Goal: Find specific fact: Find specific fact

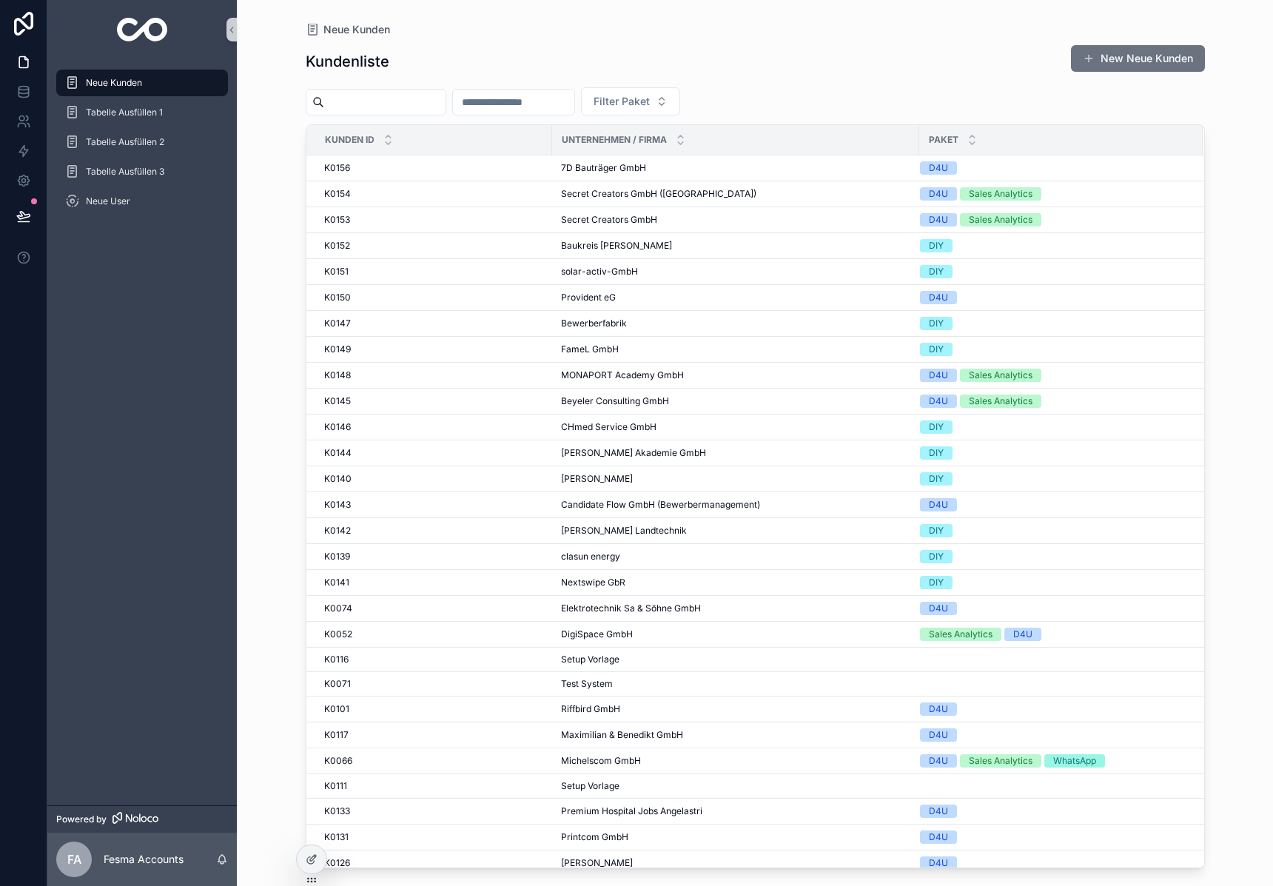
click at [375, 96] on input "scrollable content" at bounding box center [384, 102] width 121 height 21
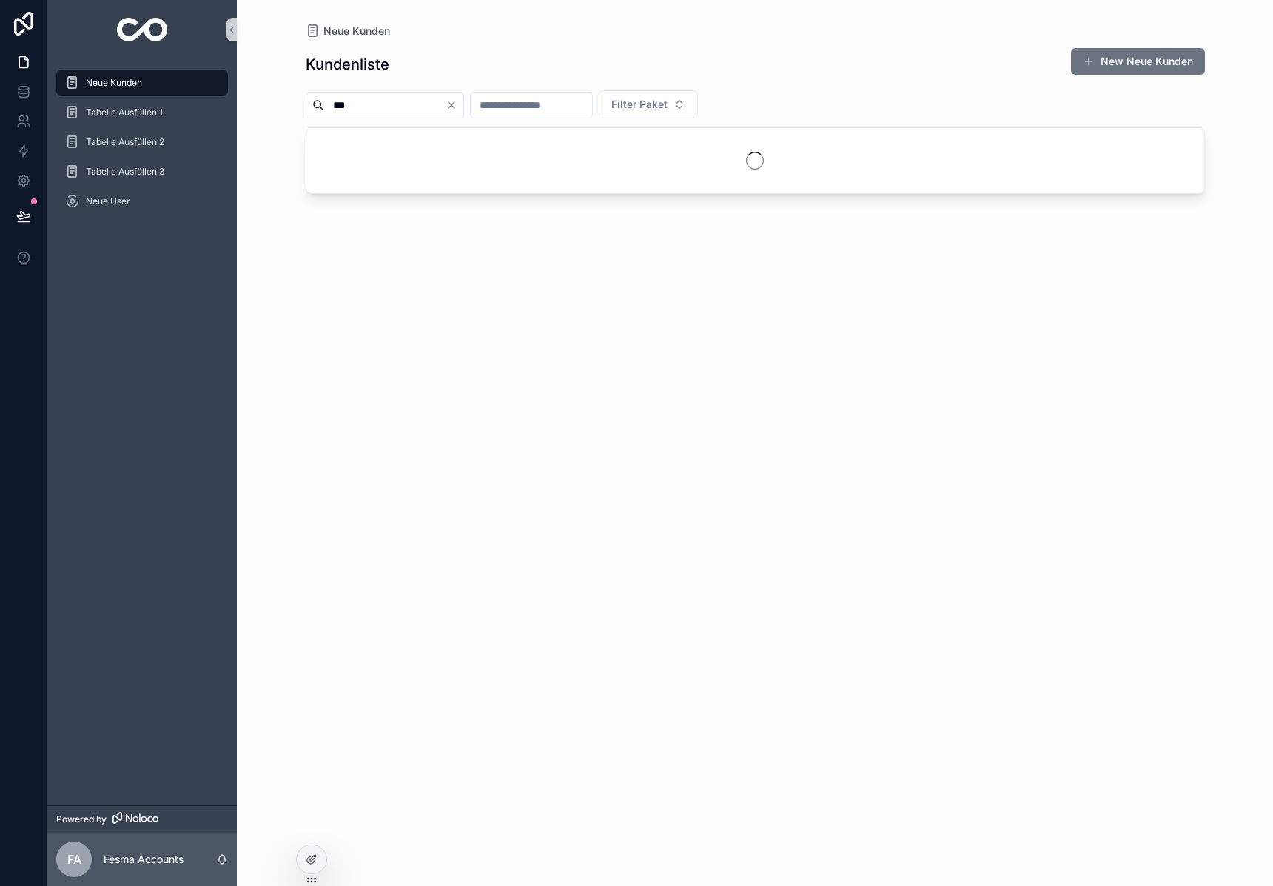
type input "***"
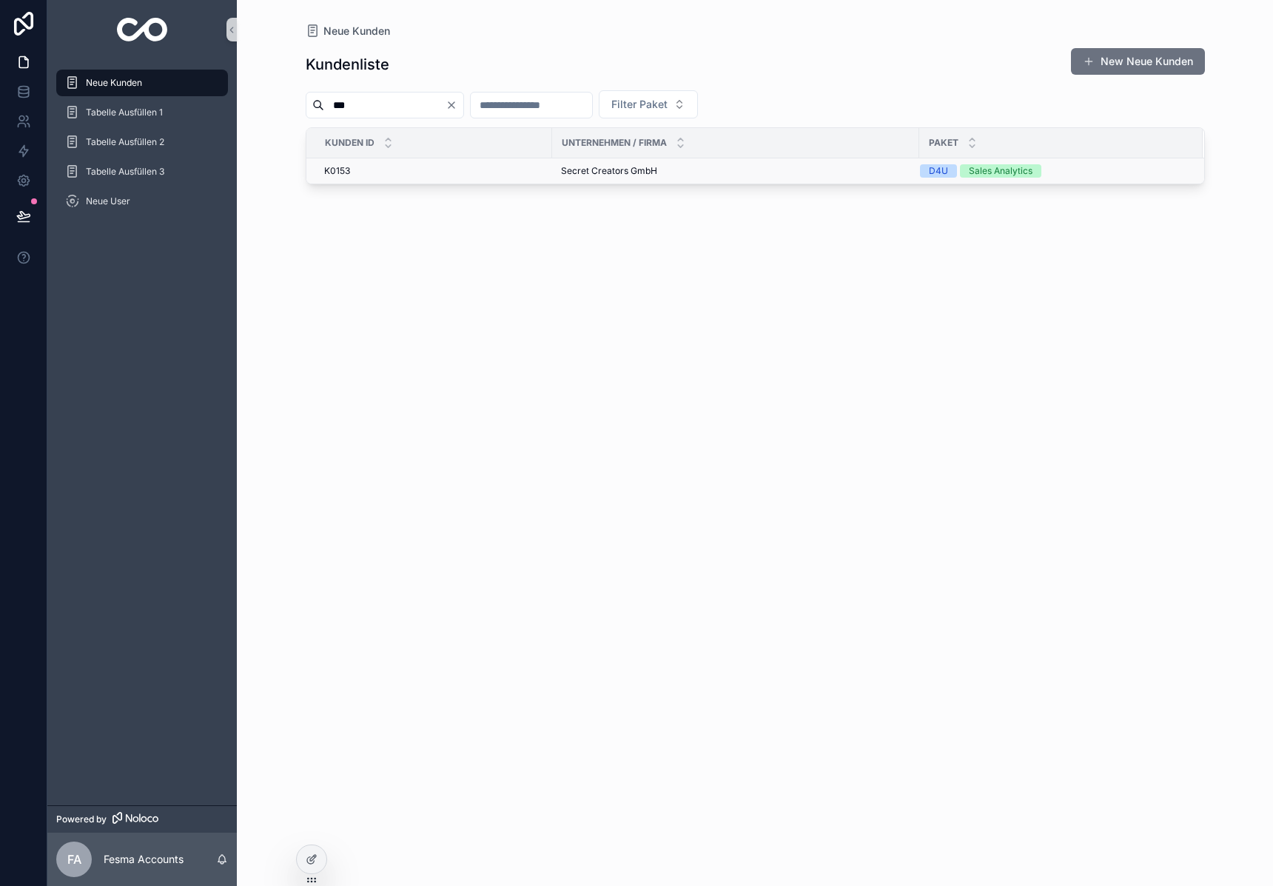
click at [617, 172] on span "Secret Creators GmbH" at bounding box center [609, 171] width 96 height 12
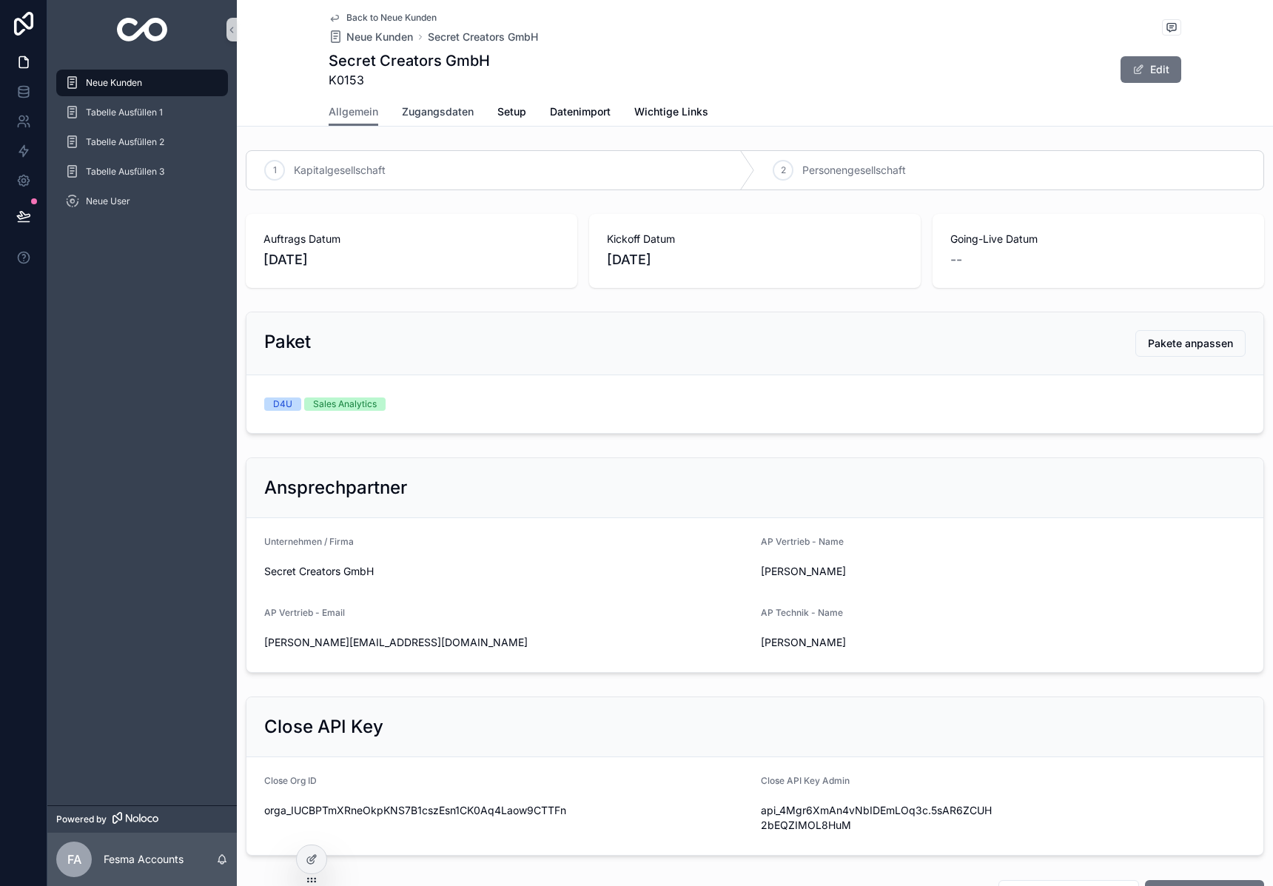
click at [433, 107] on span "Zugangsdaten" at bounding box center [438, 111] width 72 height 15
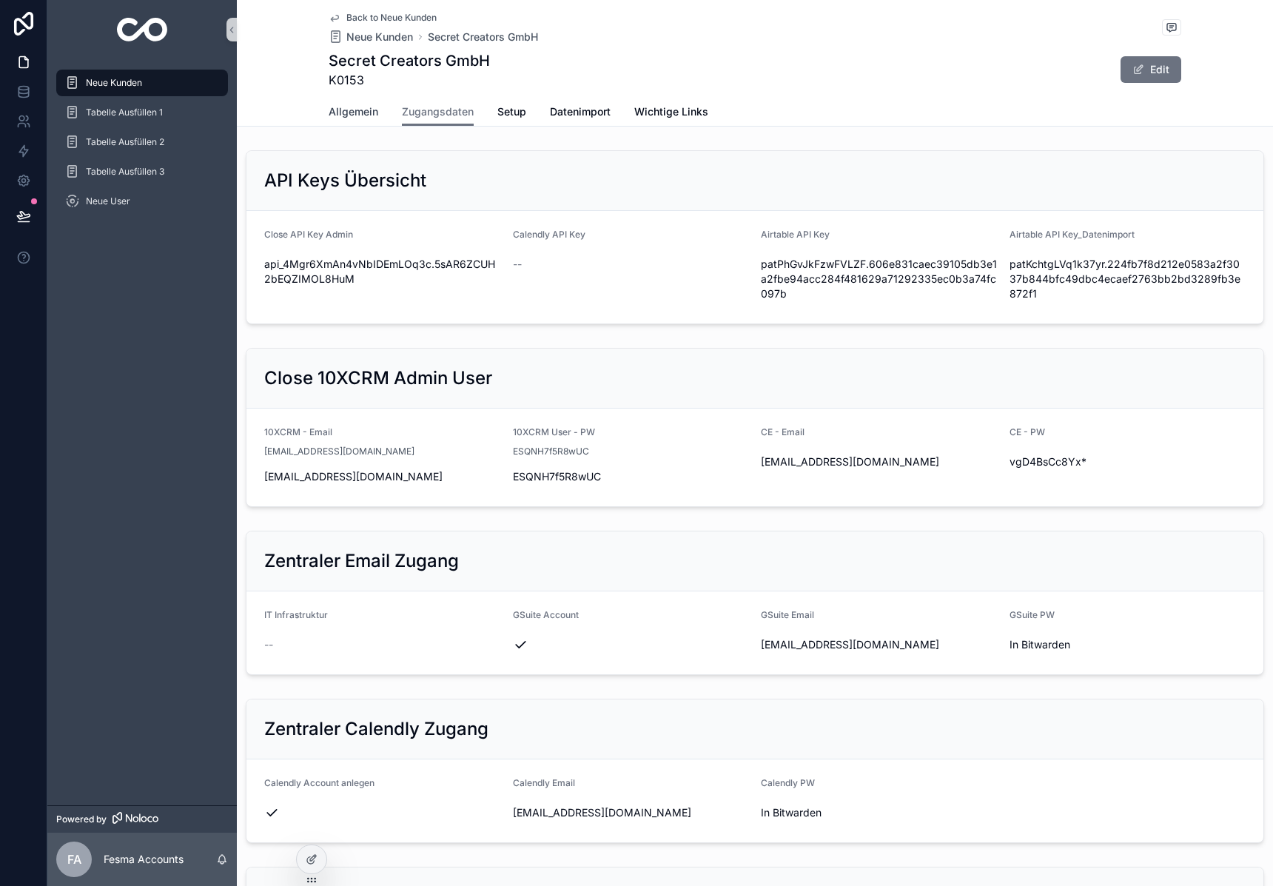
click at [341, 125] on link "Allgemein" at bounding box center [354, 113] width 50 height 30
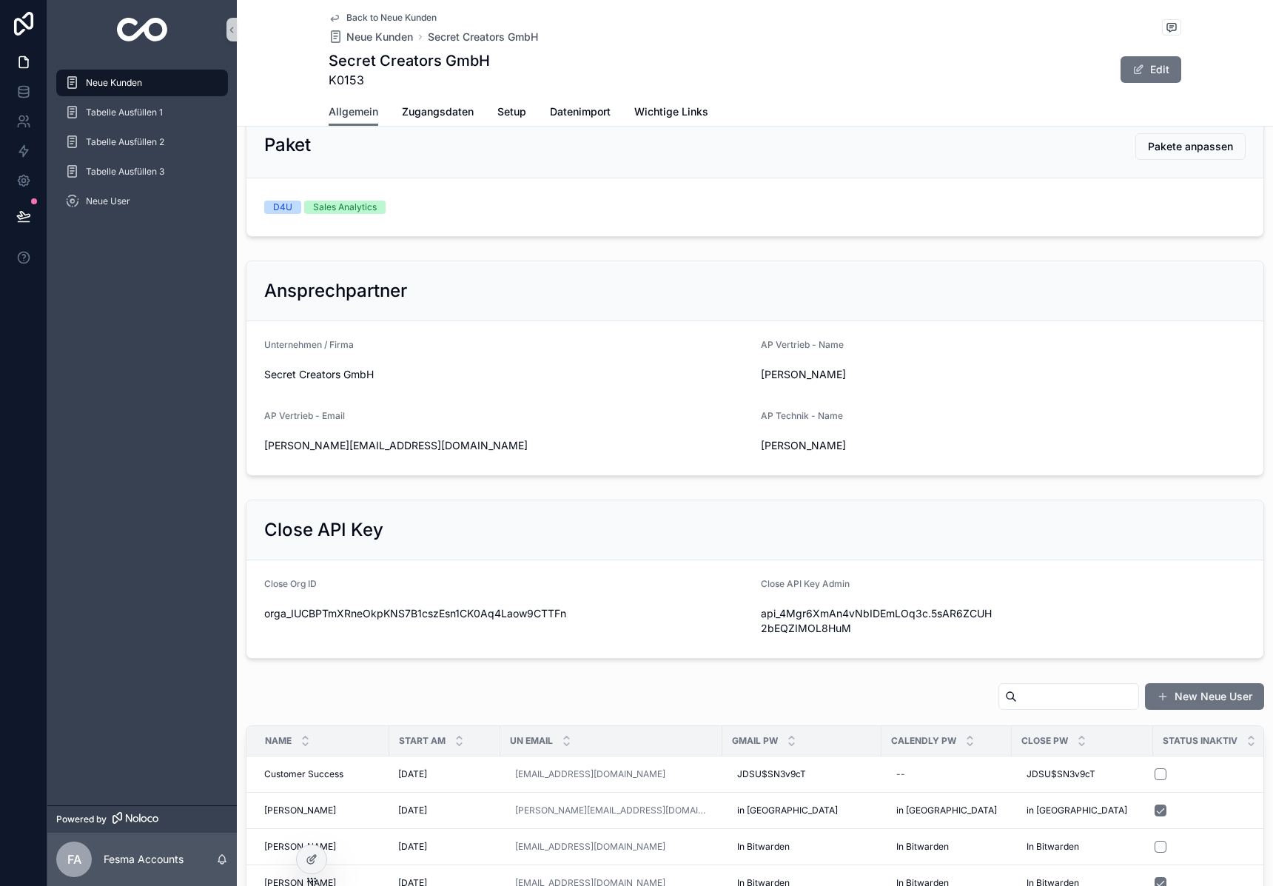
scroll to position [646, 0]
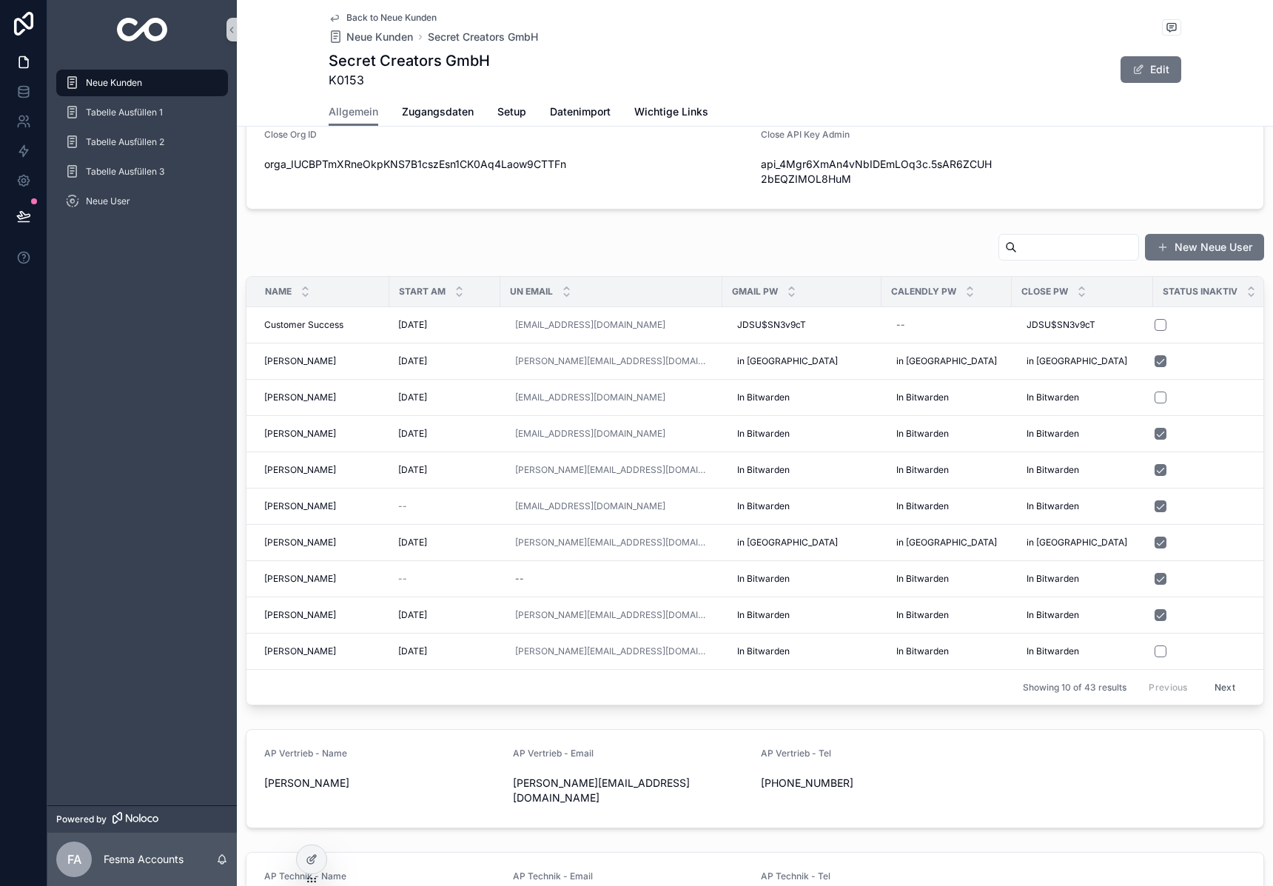
click at [1033, 246] on input "scrollable content" at bounding box center [1077, 247] width 121 height 21
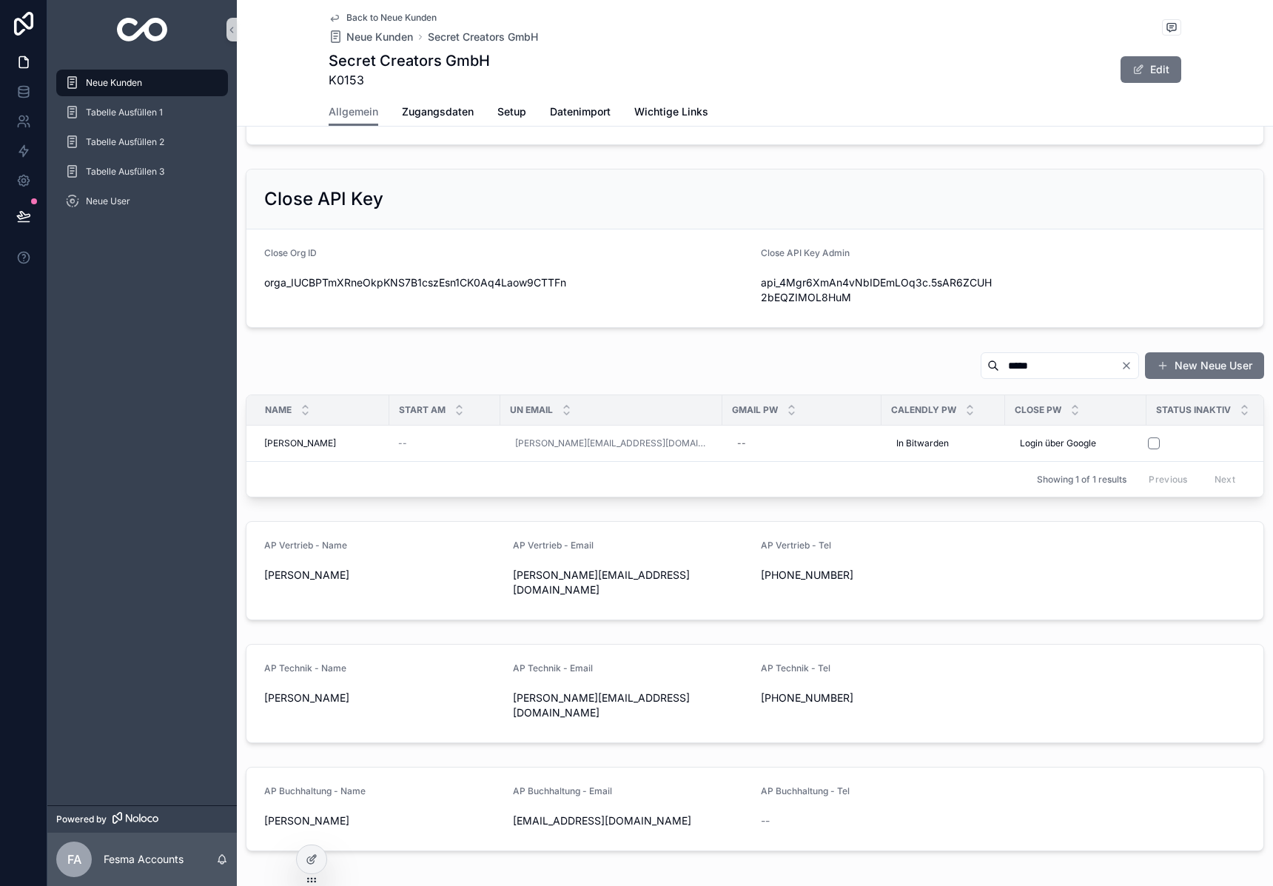
scroll to position [564, 0]
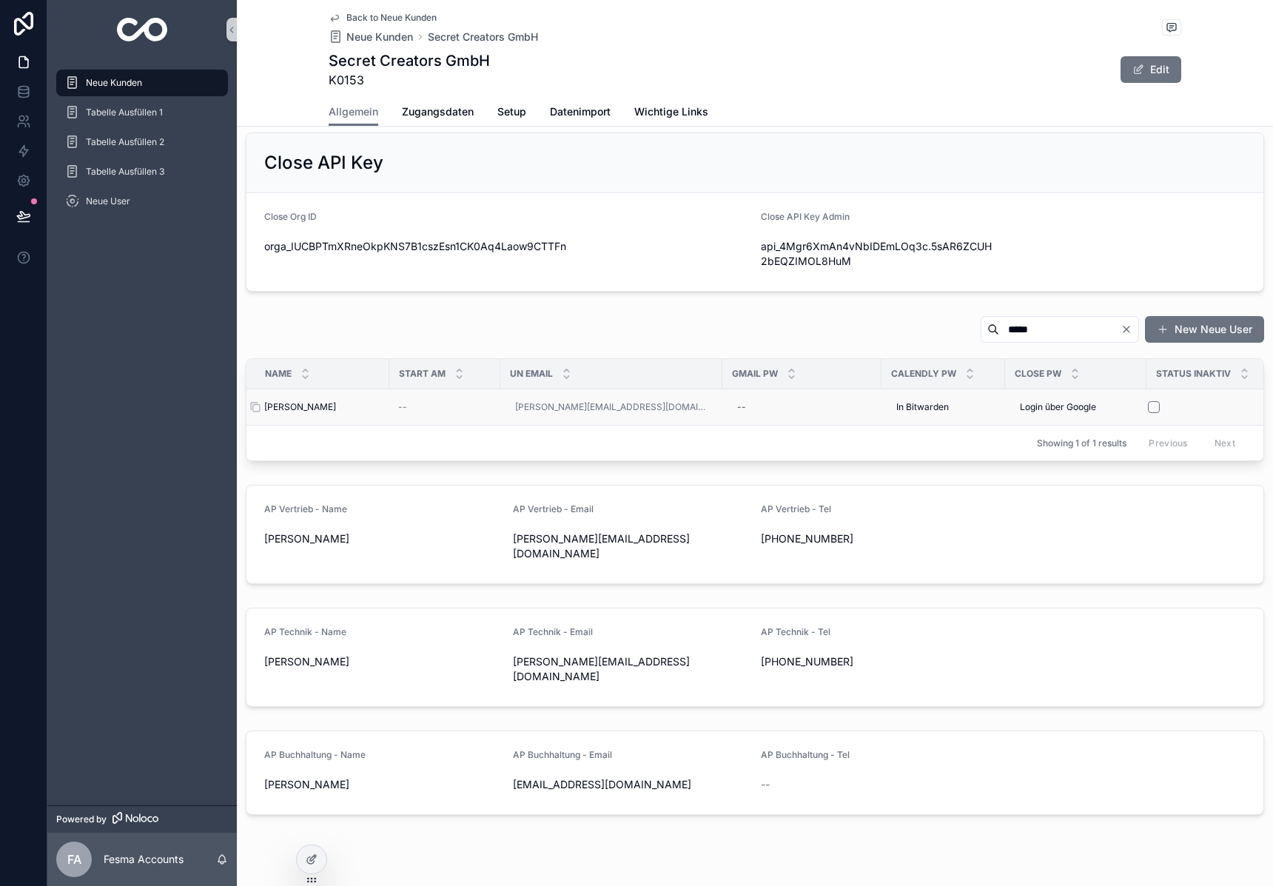
type input "*****"
click at [332, 404] on div "[PERSON_NAME] [PERSON_NAME]" at bounding box center [322, 407] width 116 height 12
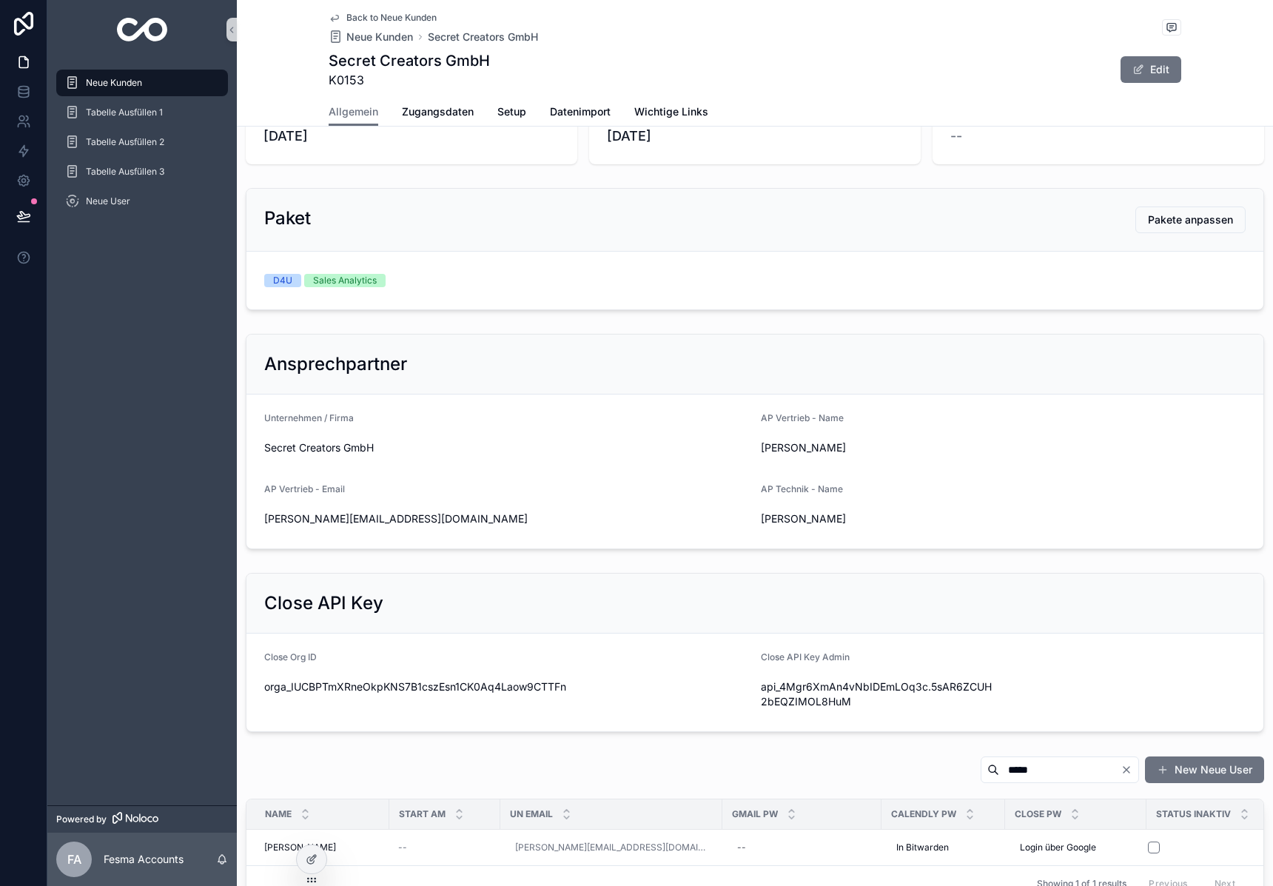
scroll to position [564, 0]
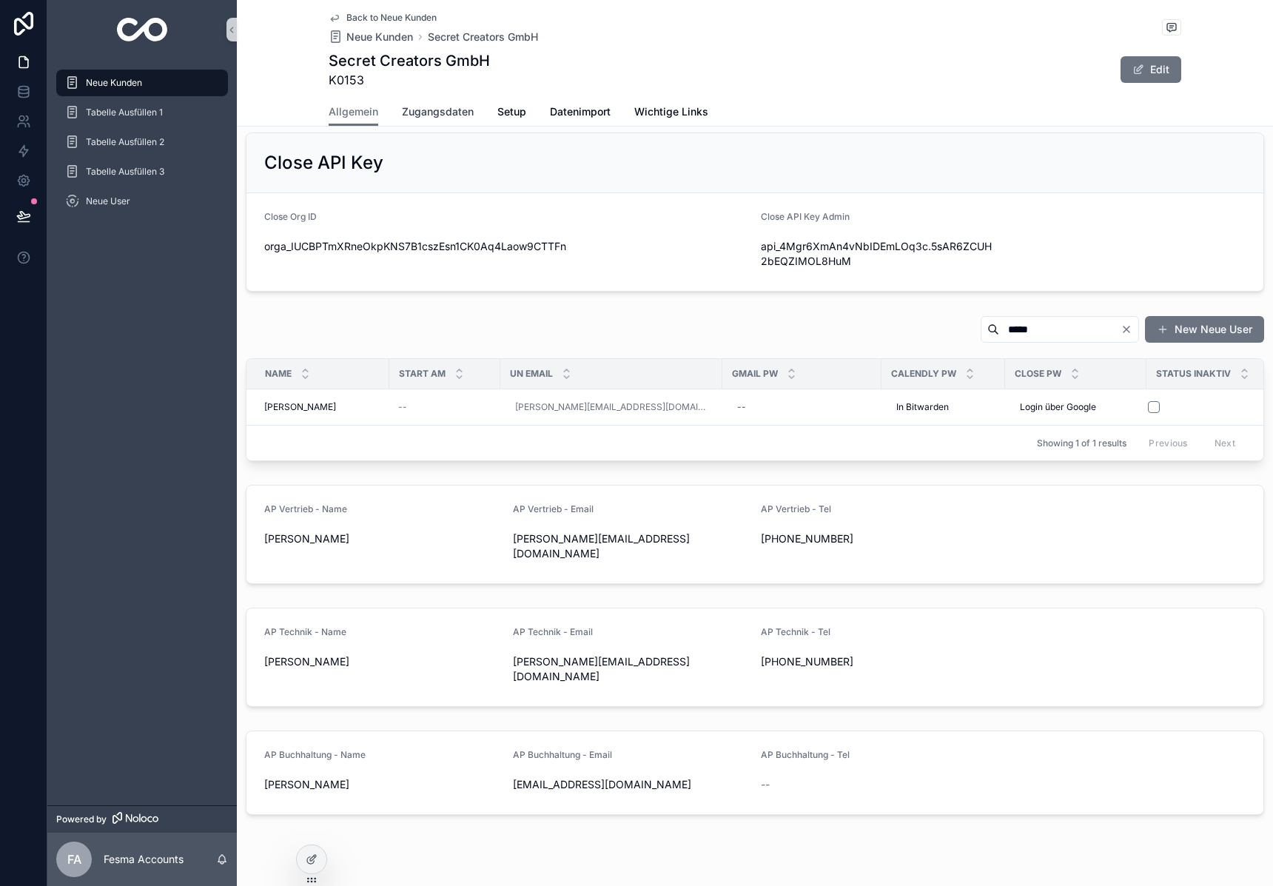
click at [444, 115] on span "Zugangsdaten" at bounding box center [438, 111] width 72 height 15
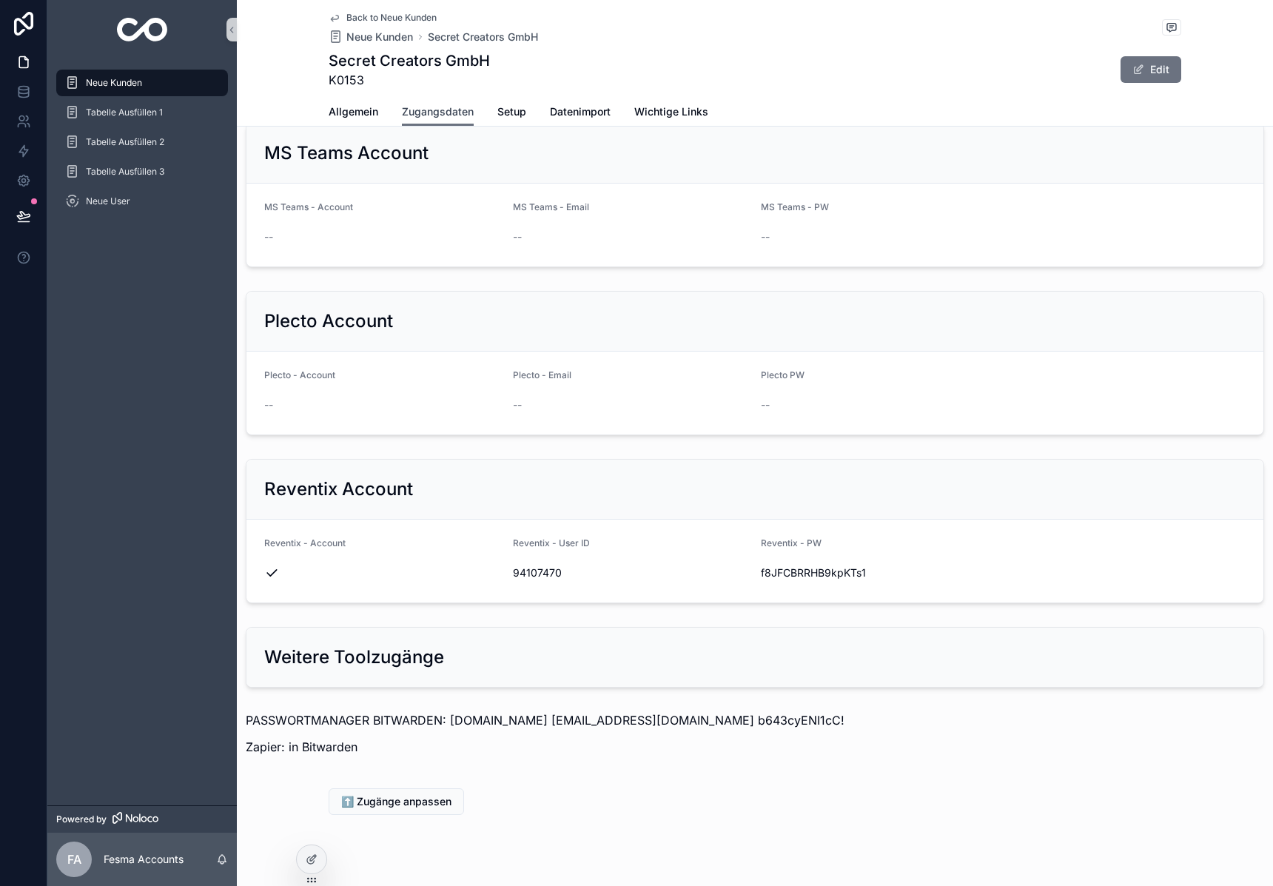
scroll to position [1278, 0]
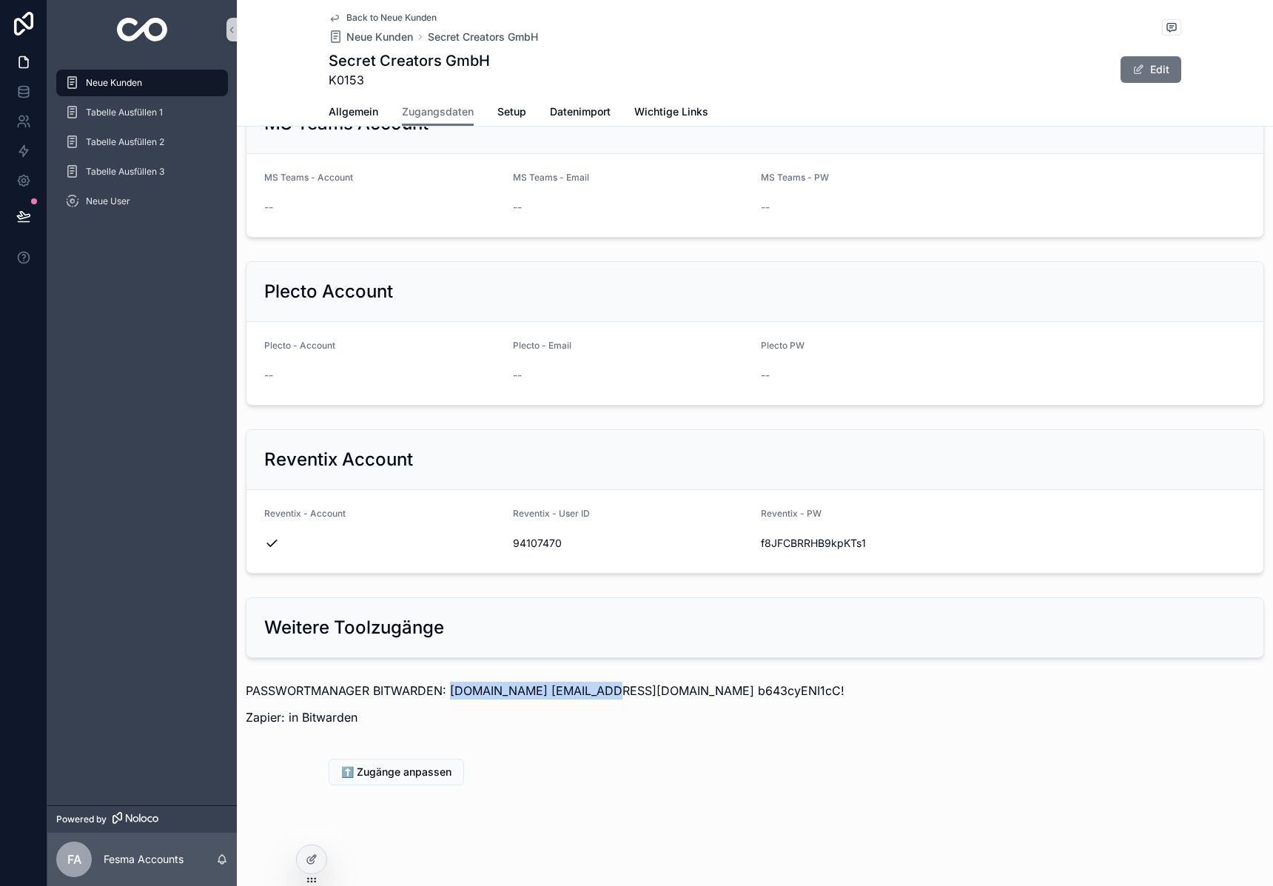
drag, startPoint x: 452, startPoint y: 691, endPoint x: 589, endPoint y: 688, distance: 137.0
click at [589, 688] on p "PASSWORTMANAGER BITWARDEN: [DOMAIN_NAME] [EMAIL_ADDRESS][DOMAIN_NAME] b643cyENI…" at bounding box center [755, 691] width 1018 height 18
copy p "[DOMAIN_NAME]"
drag, startPoint x: 597, startPoint y: 691, endPoint x: 709, endPoint y: 688, distance: 112.5
click at [709, 688] on p "PASSWORTMANAGER BITWARDEN: [DOMAIN_NAME] [EMAIL_ADDRESS][DOMAIN_NAME] b643cyENI…" at bounding box center [755, 691] width 1018 height 18
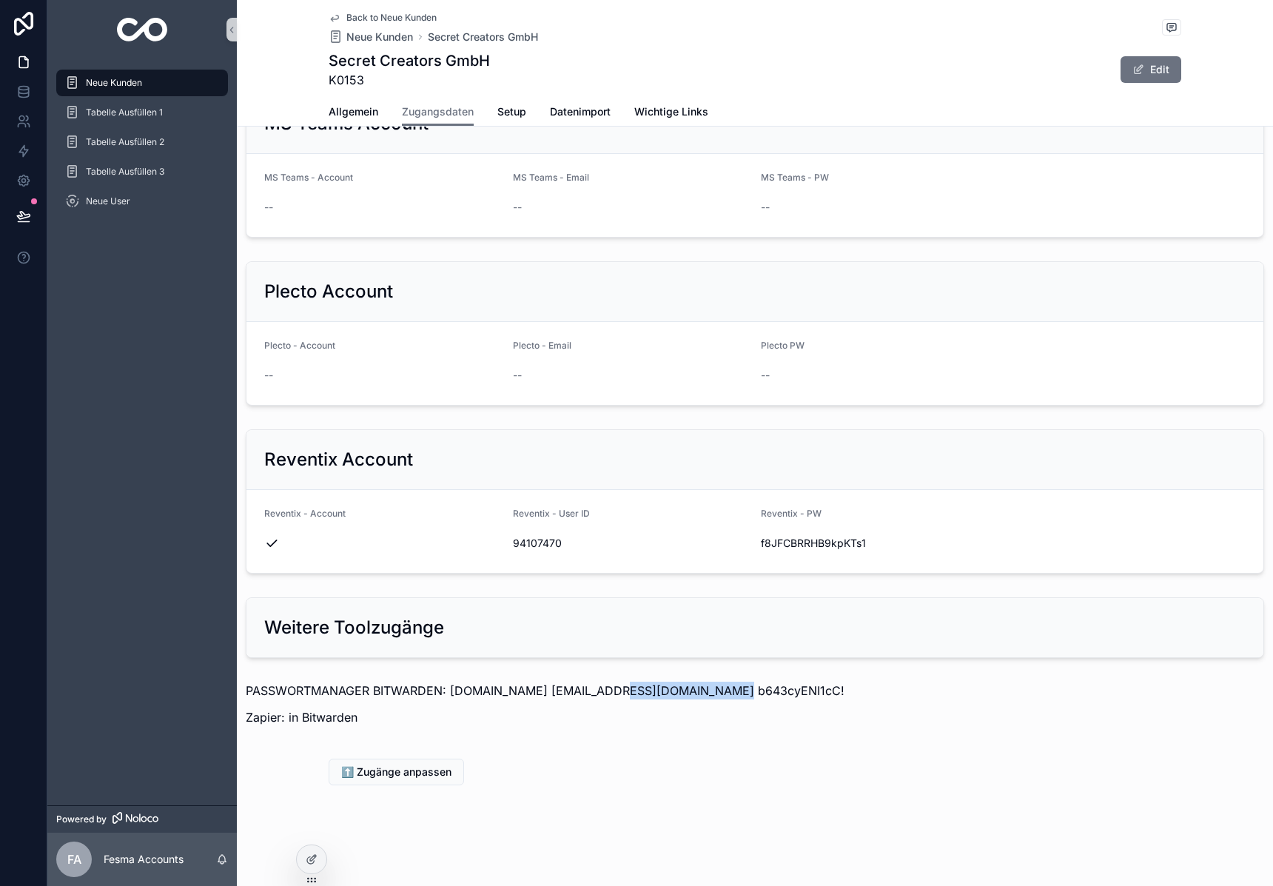
copy p "[EMAIL_ADDRESS][DOMAIN_NAME]"
drag, startPoint x: 714, startPoint y: 690, endPoint x: 839, endPoint y: 693, distance: 125.1
click at [839, 693] on p "PASSWORTMANAGER BITWARDEN: [DOMAIN_NAME] [EMAIL_ADDRESS][DOMAIN_NAME] b643cyENI…" at bounding box center [755, 691] width 1018 height 18
copy p "b643cyENI1cC!"
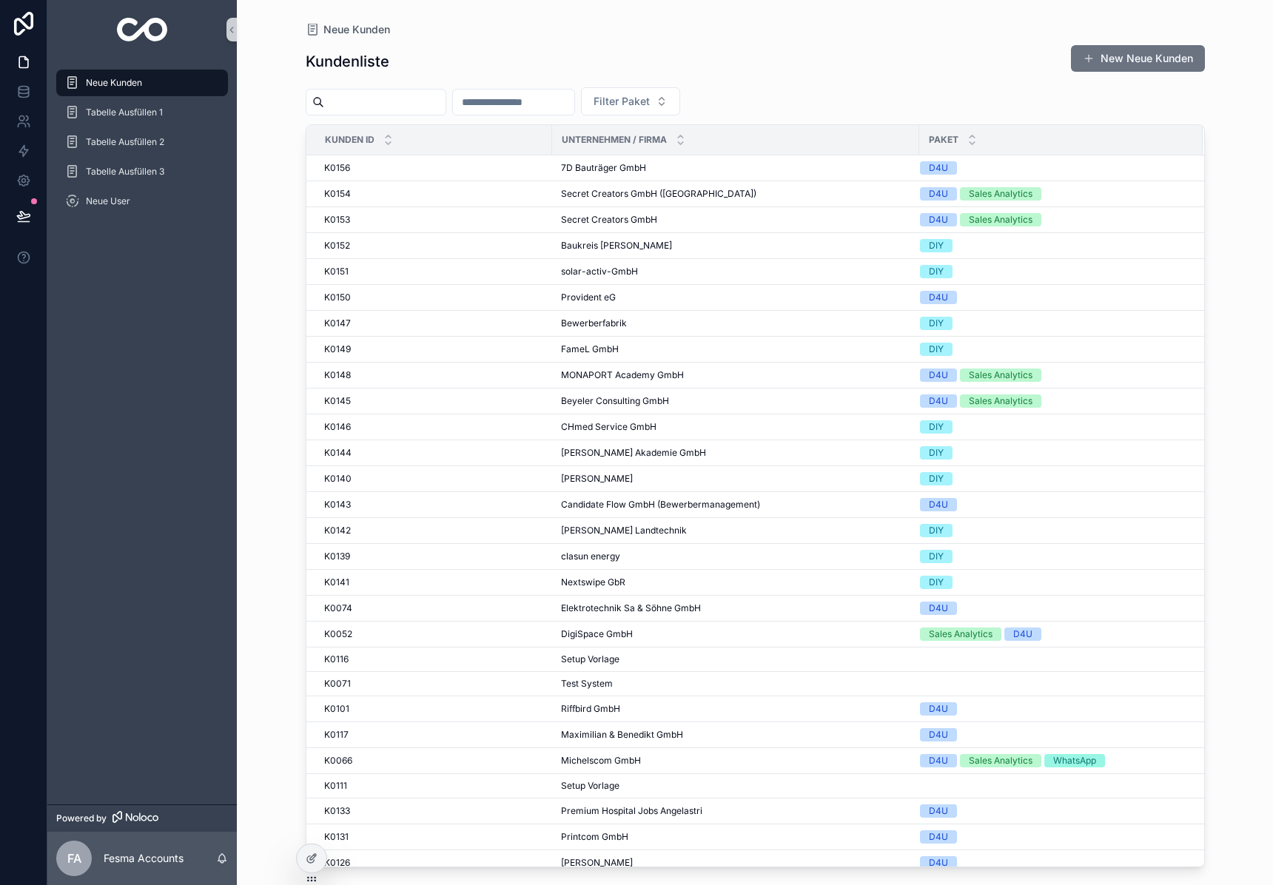
click at [141, 36] on img "scrollable content" at bounding box center [142, 30] width 51 height 24
